Goal: Register for event/course

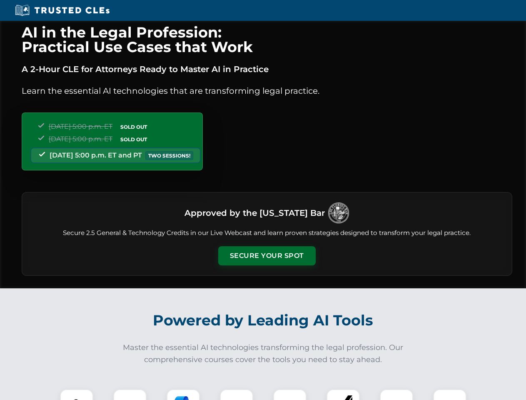
click at [266, 256] on button "Secure Your Spot" at bounding box center [266, 255] width 97 height 19
click at [77, 394] on img at bounding box center [77, 405] width 24 height 24
click at [130, 394] on div at bounding box center [129, 405] width 33 height 33
click at [183, 394] on div at bounding box center [182, 405] width 33 height 33
